Goal: Transaction & Acquisition: Obtain resource

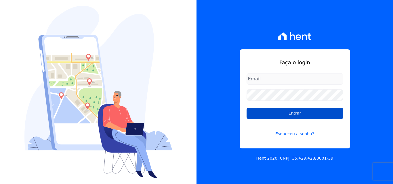
type input "[EMAIL_ADDRESS][DOMAIN_NAME]"
click at [265, 114] on input "Entrar" at bounding box center [295, 114] width 97 height 12
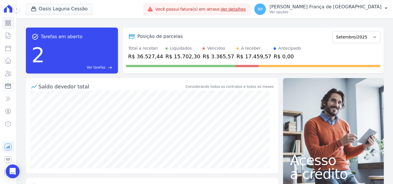
click at [9, 86] on icon at bounding box center [8, 86] width 7 height 7
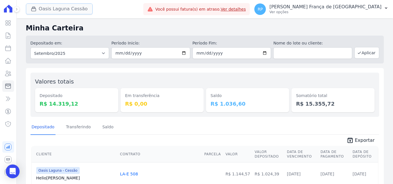
click at [46, 9] on button "Oasis Laguna Cessão" at bounding box center [59, 8] width 67 height 11
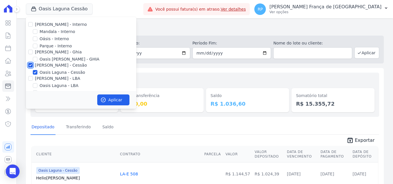
click at [30, 66] on input "Celina Guimaraes - Cessão" at bounding box center [30, 65] width 5 height 5
checkbox input "false"
click at [33, 39] on input "Oásis - Interno" at bounding box center [35, 39] width 5 height 5
checkbox input "true"
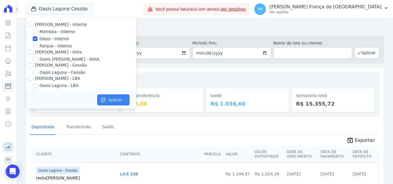
click at [109, 98] on button "Aplicar" at bounding box center [113, 100] width 32 height 11
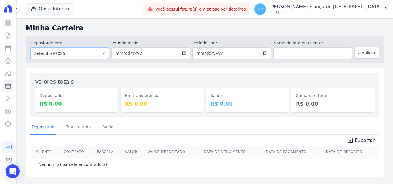
click at [85, 56] on select "Todos os meses Janeiro/2015 Fevereiro/2015 Março/2015 Abril/2015 Maio/2015 Junh…" at bounding box center [69, 53] width 79 height 12
select select "all"
click at [30, 47] on select "Todos os meses Janeiro/2015 Fevereiro/2015 Março/2015 Abril/2015 Maio/2015 Junh…" at bounding box center [69, 53] width 79 height 12
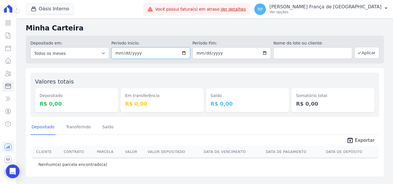
click at [184, 54] on input "date" at bounding box center [150, 53] width 79 height 12
type input "2025-09-16"
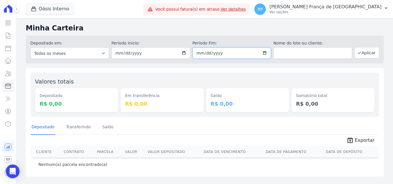
click at [266, 51] on input "date" at bounding box center [231, 53] width 79 height 12
type input "2025-09-16"
click at [367, 53] on button "Aplicar" at bounding box center [366, 53] width 25 height 12
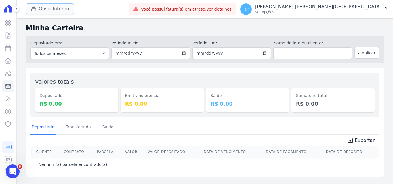
click at [54, 12] on button "Oásis Interno" at bounding box center [50, 8] width 48 height 11
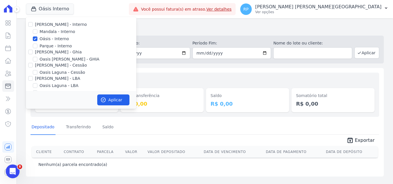
click at [35, 36] on div at bounding box center [35, 39] width 5 height 6
click at [35, 37] on input "Oásis - Interno" at bounding box center [35, 39] width 5 height 5
checkbox input "false"
click at [30, 50] on input "[PERSON_NAME] - Ghia" at bounding box center [30, 52] width 5 height 5
checkbox input "true"
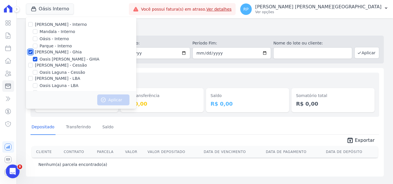
checkbox input "true"
click at [114, 102] on button "Aplicar" at bounding box center [113, 100] width 32 height 11
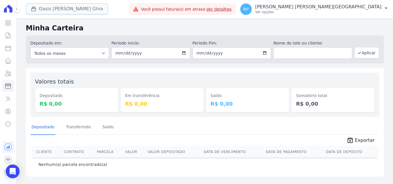
click at [41, 12] on button "Oasis Celina Guimaraes Ghia" at bounding box center [67, 8] width 82 height 11
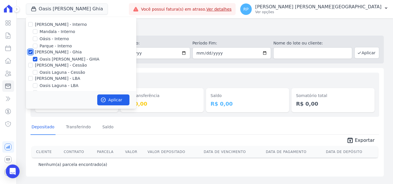
click at [32, 53] on input "[PERSON_NAME] - Ghia" at bounding box center [30, 52] width 5 height 5
checkbox input "false"
click at [29, 66] on input "Celina Guimaraes - Cessão" at bounding box center [30, 65] width 5 height 5
checkbox input "true"
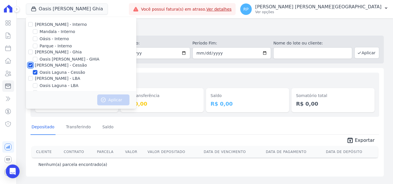
checkbox input "true"
click at [108, 100] on button "Aplicar" at bounding box center [113, 100] width 32 height 11
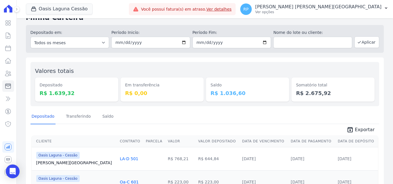
scroll to position [9, 0]
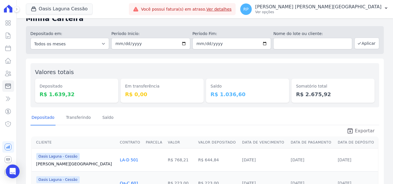
click at [361, 131] on span "Exportar" at bounding box center [365, 131] width 20 height 7
click at [69, 10] on button "Oasis Laguna Cessão" at bounding box center [59, 8] width 67 height 11
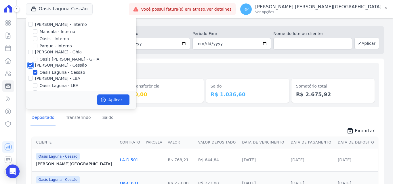
click at [32, 65] on input "Celina Guimaraes - Cessão" at bounding box center [30, 65] width 5 height 5
checkbox input "false"
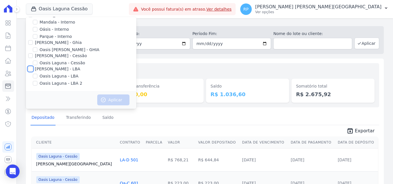
click at [30, 67] on input "Celina Guimaraes - LBA" at bounding box center [30, 69] width 5 height 5
checkbox input "true"
click at [105, 100] on icon "button" at bounding box center [103, 100] width 6 height 6
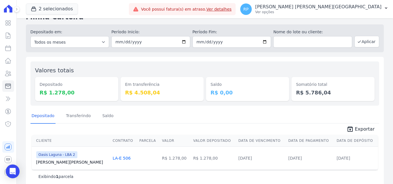
scroll to position [20, 0]
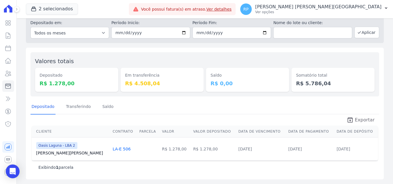
click at [359, 120] on span "Exportar" at bounding box center [365, 120] width 20 height 7
